Goal: Information Seeking & Learning: Learn about a topic

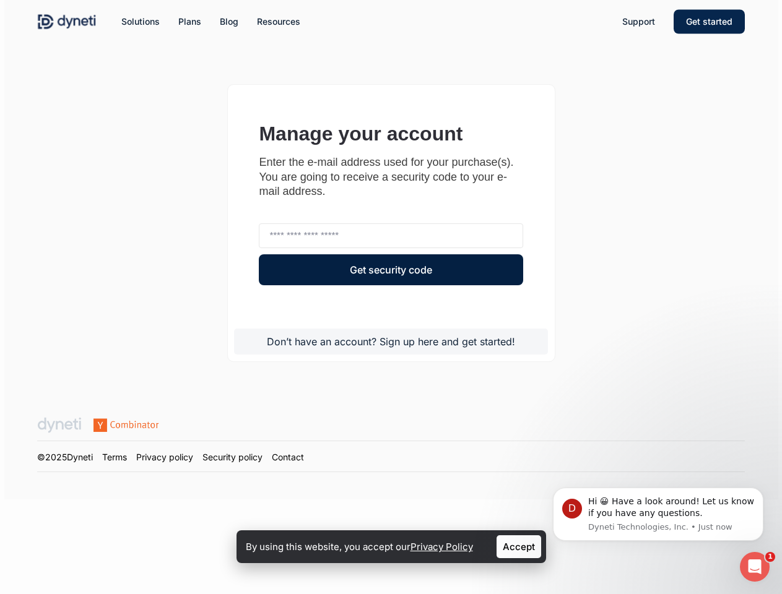
click at [390, 297] on div "Get security code" at bounding box center [391, 275] width 264 height 43
click at [140, 22] on span "Solutions" at bounding box center [140, 21] width 38 height 11
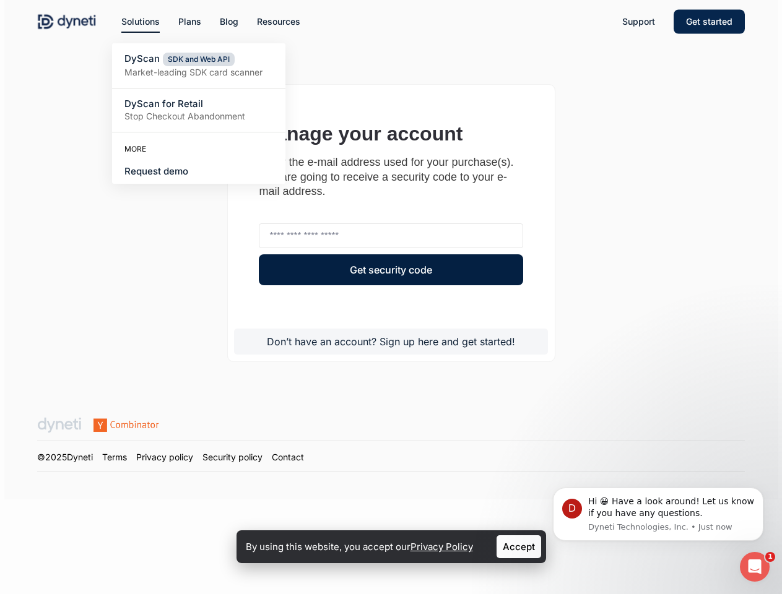
click at [278, 22] on span "Resources" at bounding box center [278, 21] width 43 height 11
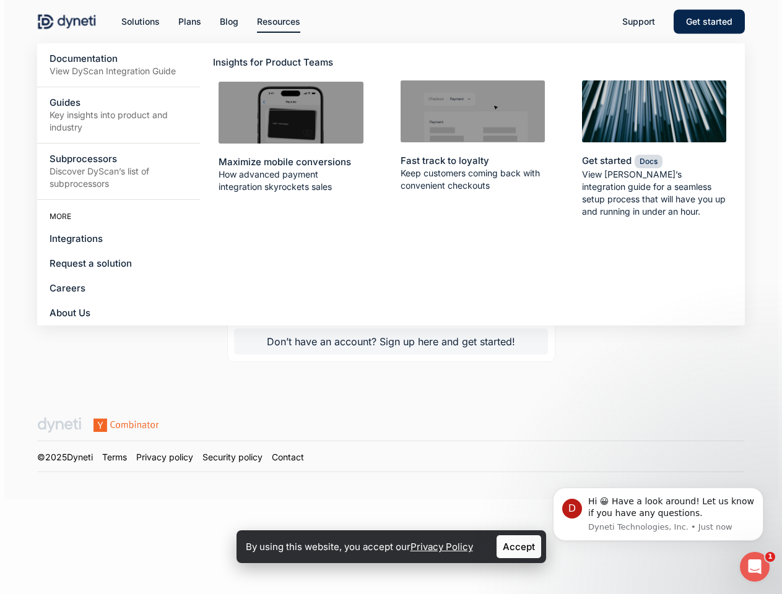
click at [290, 0] on li "Resources Documentation View DyScan Integration Guide Guides Key insights into …" at bounding box center [279, 21] width 62 height 43
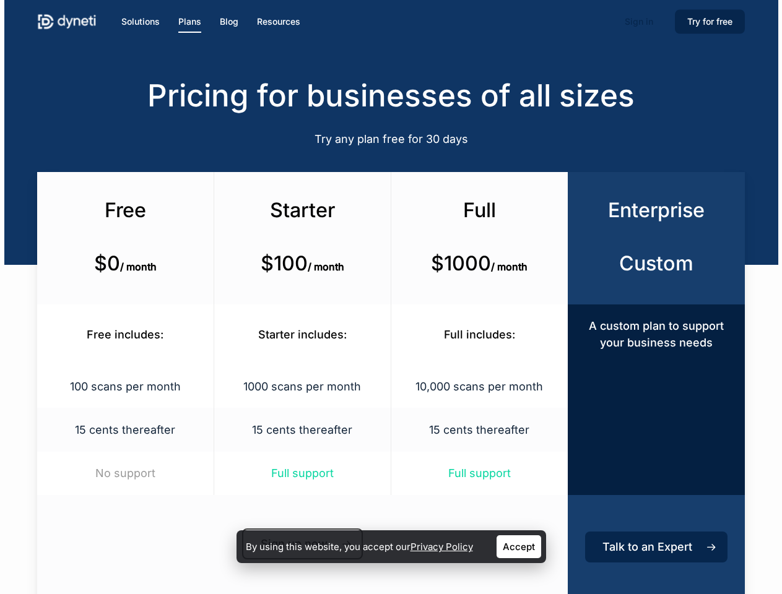
click at [391, 297] on div "Full $1000 / month" at bounding box center [479, 238] width 177 height 132
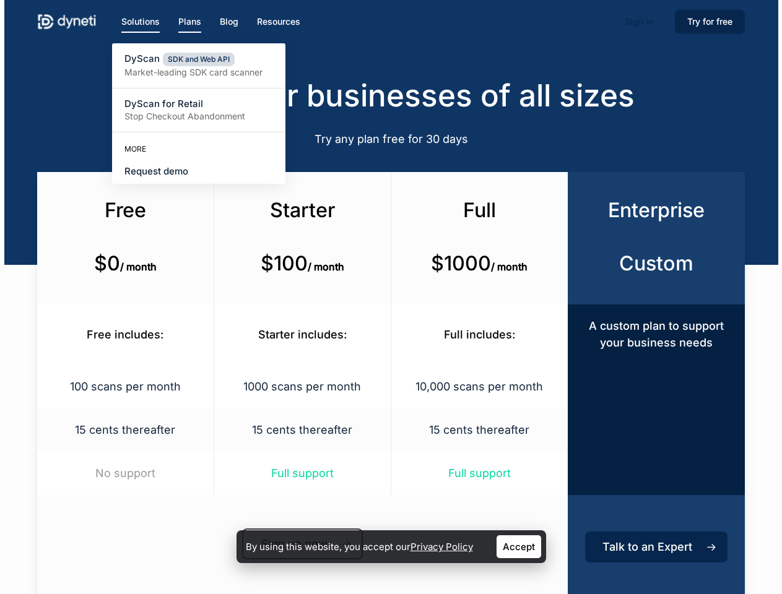
click at [140, 22] on span "Solutions" at bounding box center [140, 21] width 38 height 11
click at [278, 22] on span "Resources" at bounding box center [278, 21] width 43 height 11
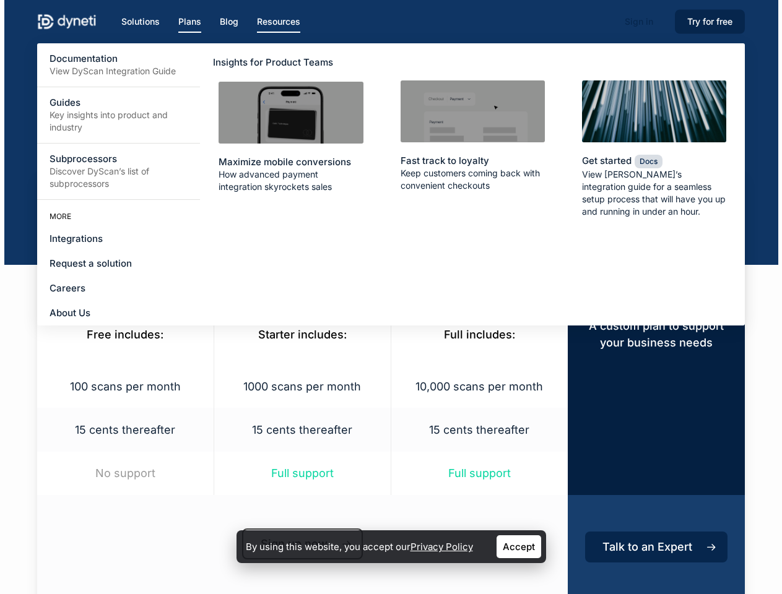
click at [290, 0] on li "Resources Documentation View DyScan Integration Guide Guides Key insights into …" at bounding box center [279, 21] width 62 height 43
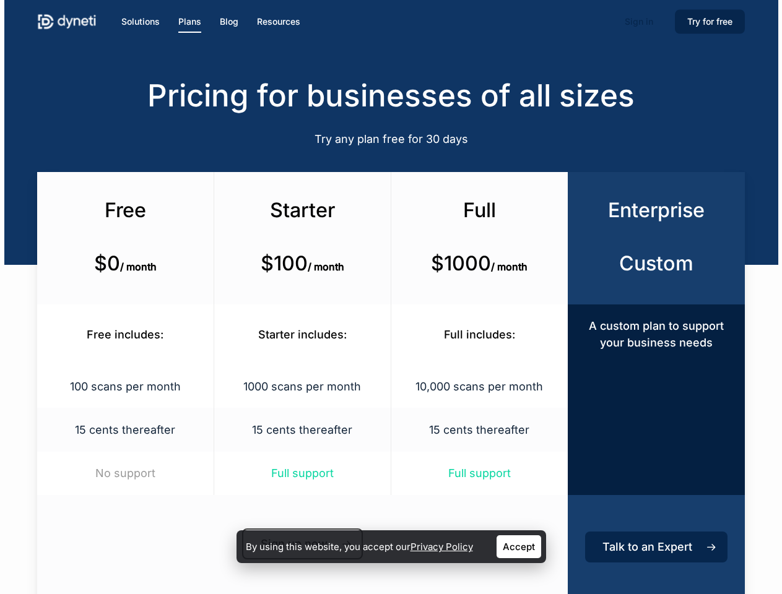
click at [519, 546] on link "Accept" at bounding box center [518, 546] width 45 height 23
